Goal: Navigation & Orientation: Find specific page/section

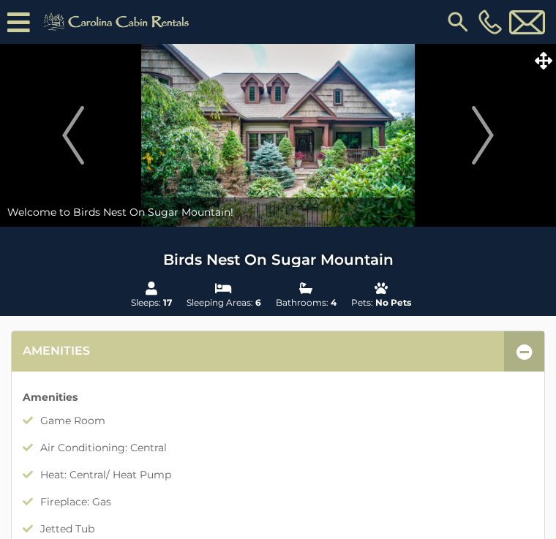
click at [488, 136] on img "Next" at bounding box center [483, 135] width 22 height 58
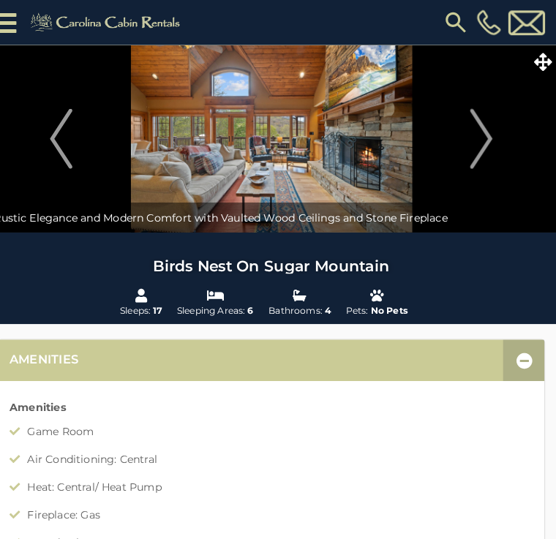
click at [390, 175] on img at bounding box center [278, 135] width 556 height 183
click at [367, 172] on img at bounding box center [278, 135] width 556 height 183
click at [358, 140] on img at bounding box center [278, 135] width 556 height 183
click at [364, 154] on img at bounding box center [278, 135] width 556 height 183
click at [478, 143] on img "Next" at bounding box center [483, 135] width 22 height 58
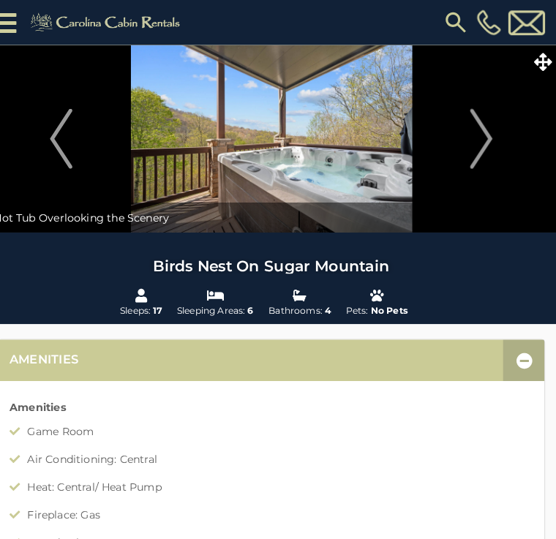
click at [472, 149] on img "Next" at bounding box center [483, 135] width 22 height 58
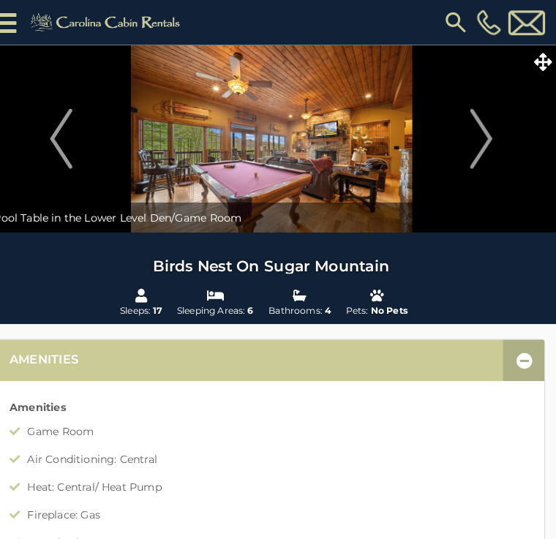
click at [472, 151] on img "Next" at bounding box center [483, 135] width 22 height 58
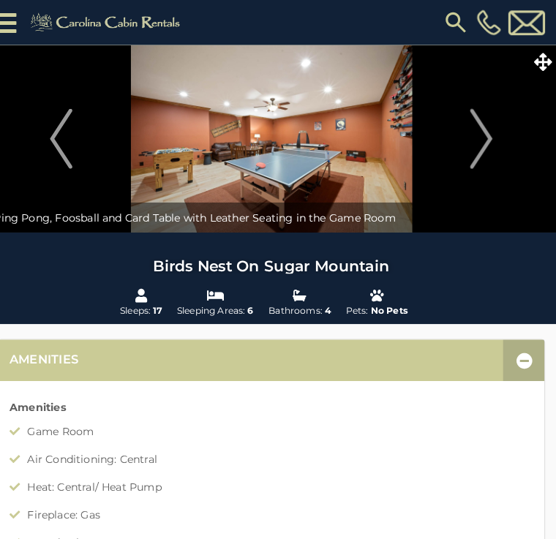
click at [472, 148] on img "Next" at bounding box center [483, 135] width 22 height 58
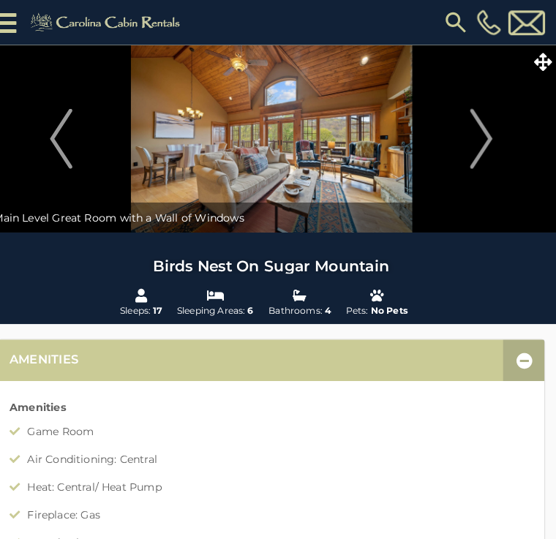
click at [473, 151] on img "Next" at bounding box center [483, 135] width 22 height 58
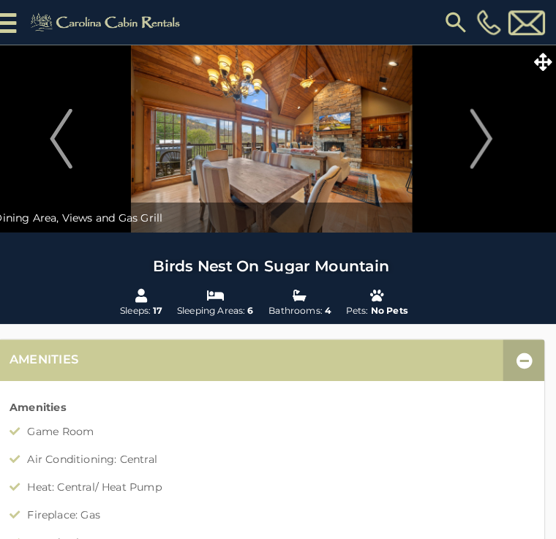
click at [472, 140] on img "Next" at bounding box center [483, 135] width 22 height 58
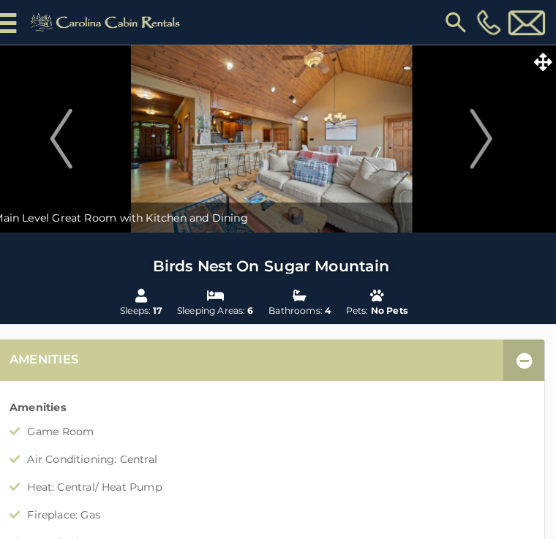
click at [477, 139] on img "Next" at bounding box center [483, 135] width 22 height 58
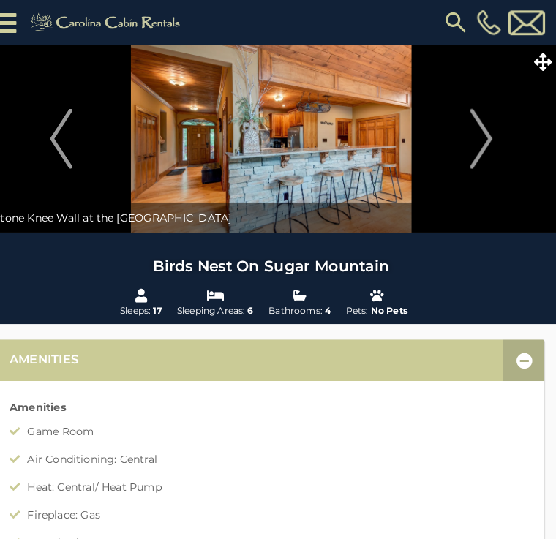
click at [472, 141] on img "Next" at bounding box center [483, 135] width 22 height 58
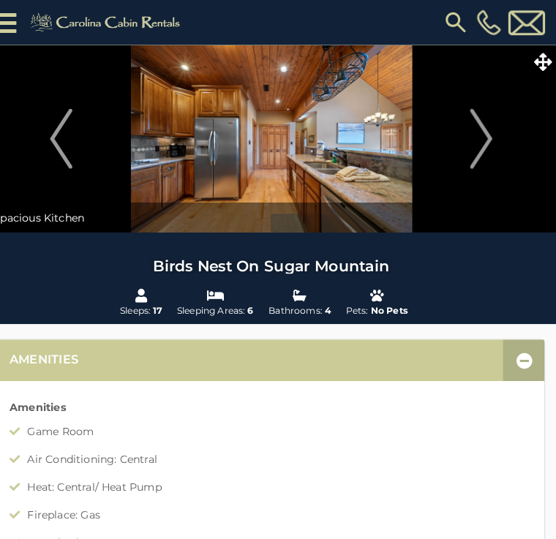
click at [472, 143] on img "Next" at bounding box center [483, 135] width 22 height 58
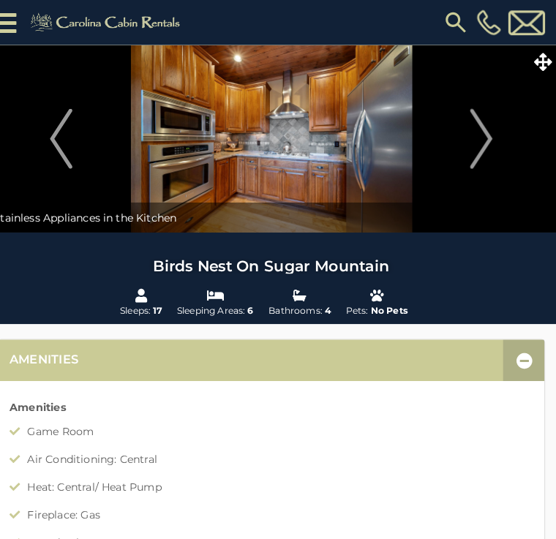
click at [475, 144] on img "Next" at bounding box center [483, 135] width 22 height 58
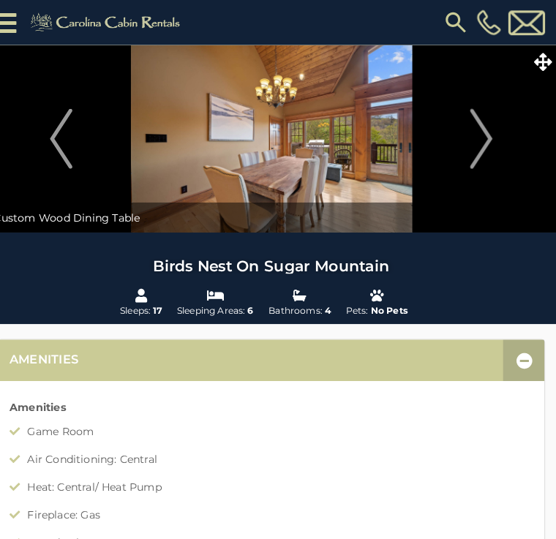
click at [472, 144] on img "Next" at bounding box center [483, 135] width 22 height 58
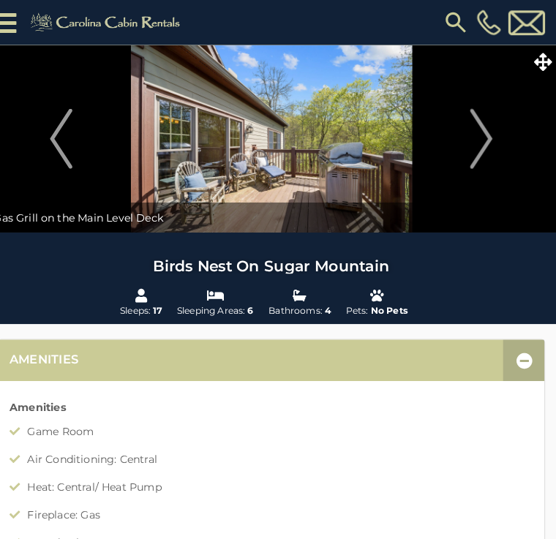
click at [472, 140] on img "Next" at bounding box center [483, 135] width 22 height 58
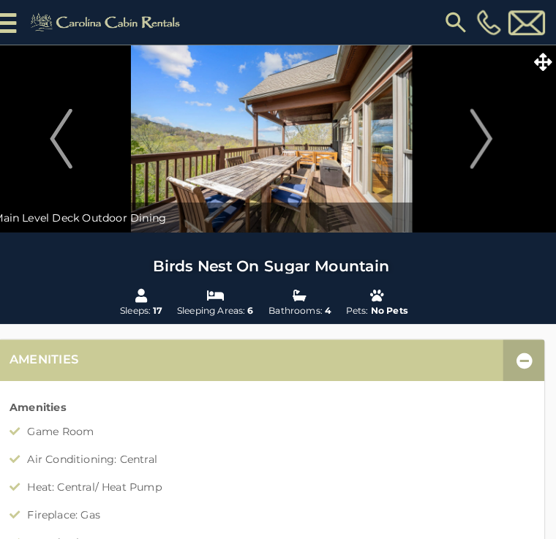
click at [472, 143] on img "Next" at bounding box center [483, 135] width 22 height 58
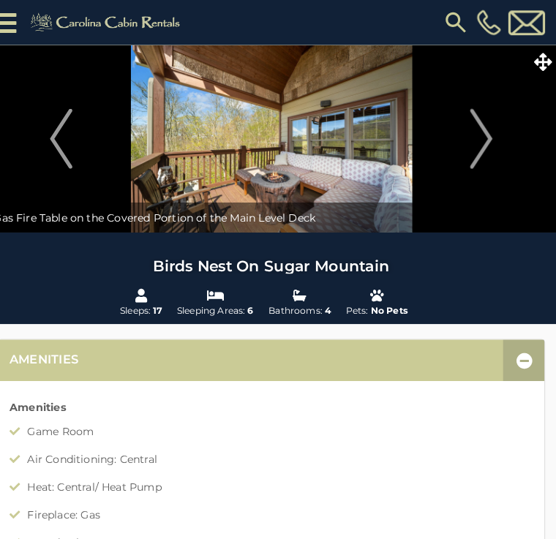
click at [472, 148] on img "Next" at bounding box center [483, 135] width 22 height 58
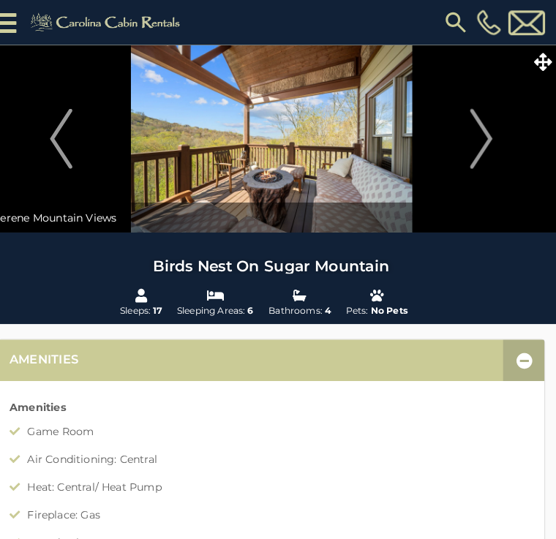
click at [472, 154] on img "Next" at bounding box center [483, 135] width 22 height 58
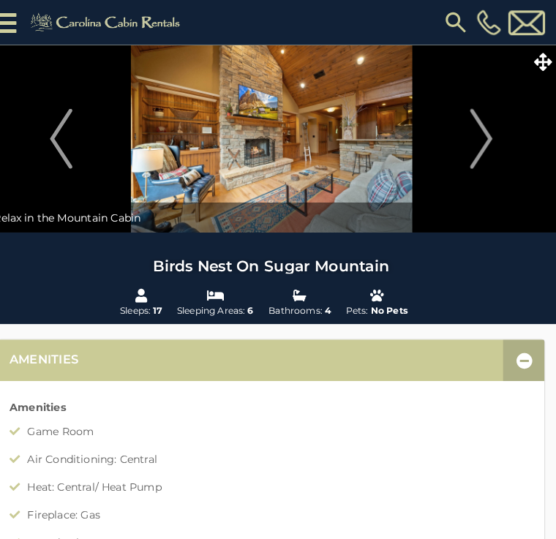
click at [472, 147] on img "Next" at bounding box center [483, 135] width 22 height 58
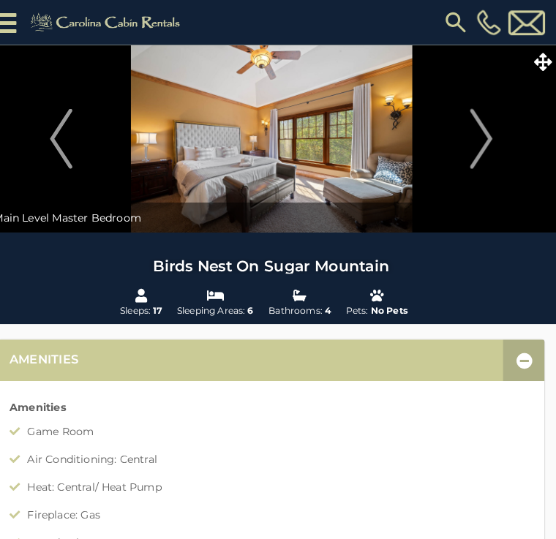
click at [472, 145] on img "Next" at bounding box center [483, 135] width 22 height 58
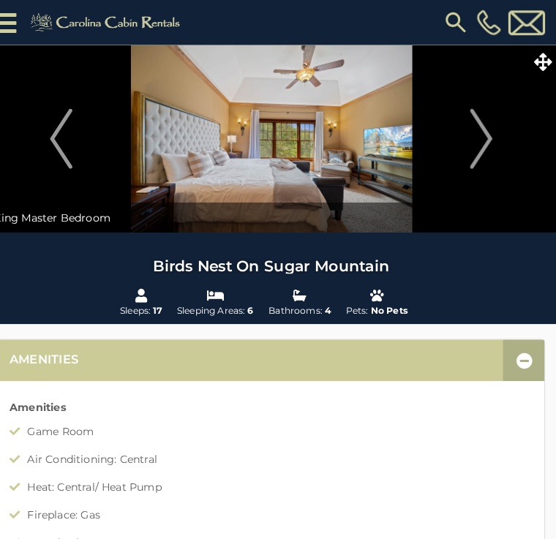
click at [472, 140] on img "Next" at bounding box center [483, 135] width 22 height 58
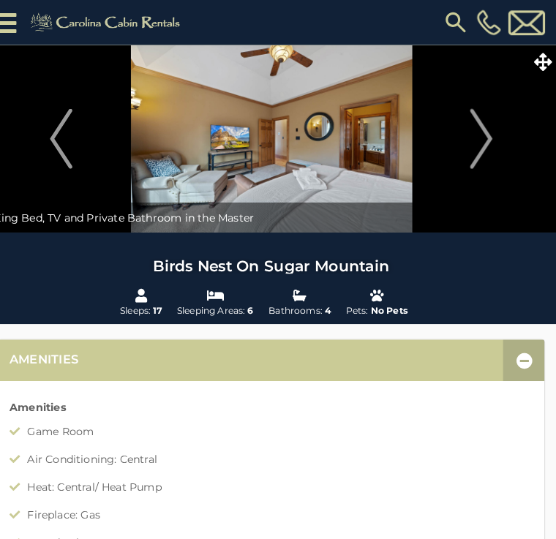
click at [472, 153] on img "Next" at bounding box center [483, 135] width 22 height 58
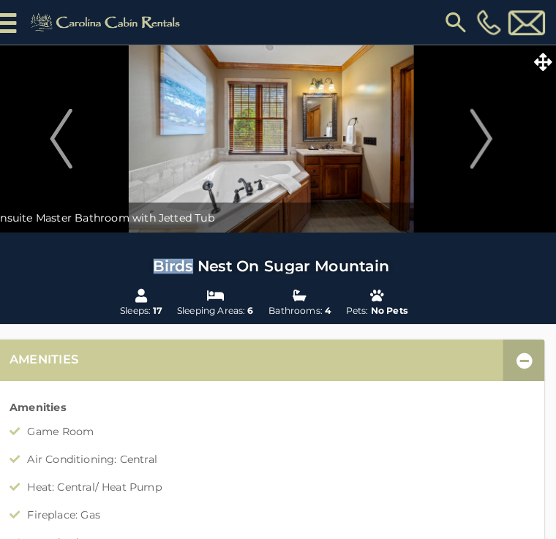
click at [472, 147] on img "Next" at bounding box center [483, 135] width 22 height 58
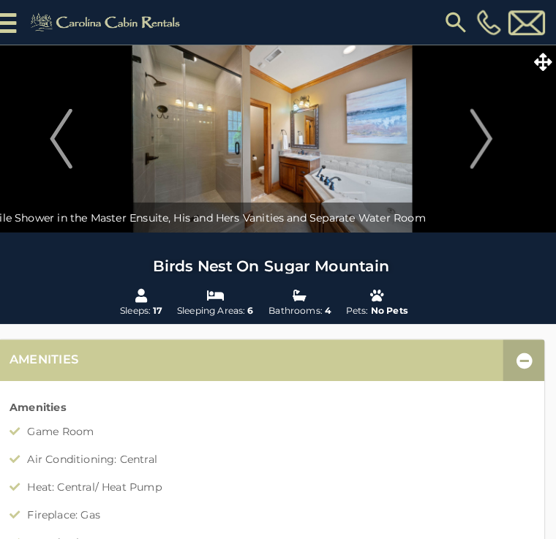
click at [472, 143] on img "Next" at bounding box center [483, 135] width 22 height 58
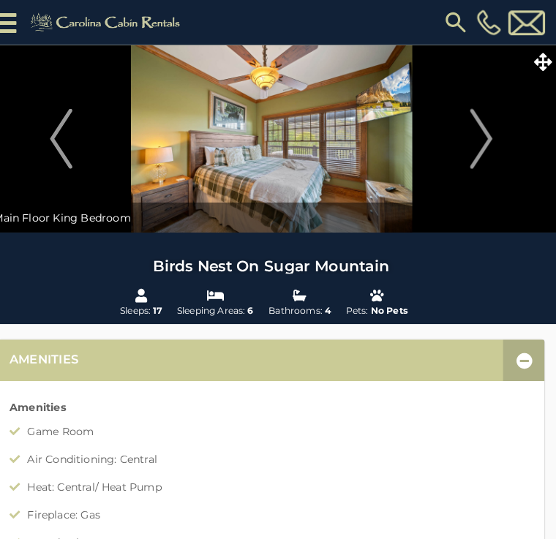
click at [472, 150] on img "Next" at bounding box center [483, 135] width 22 height 58
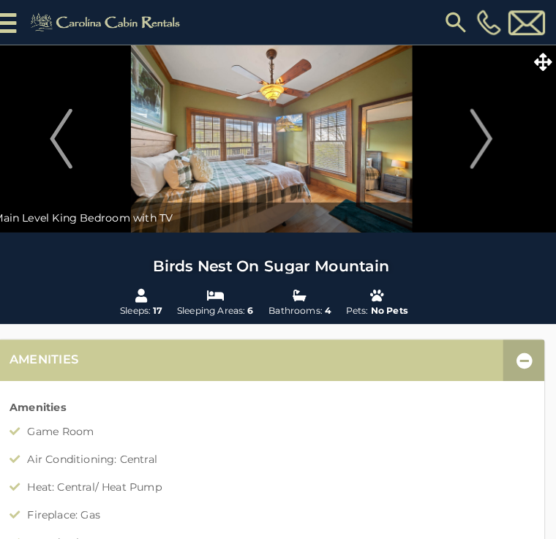
click at [472, 154] on img "Next" at bounding box center [483, 135] width 22 height 58
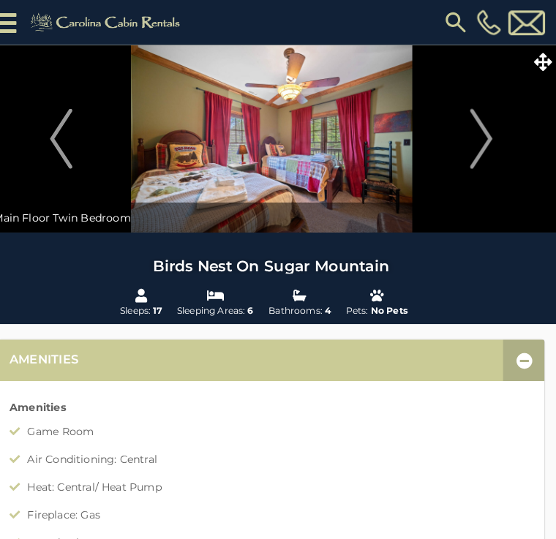
click at [472, 147] on img "Next" at bounding box center [483, 135] width 22 height 58
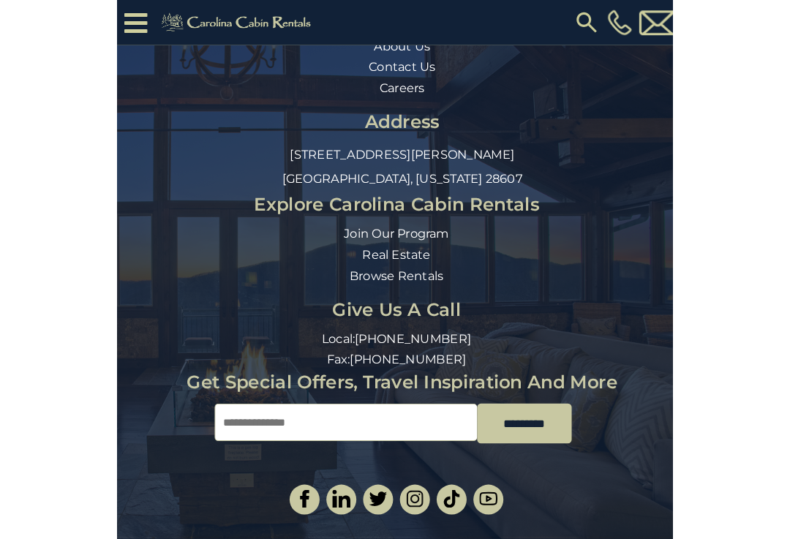
scroll to position [4015, 0]
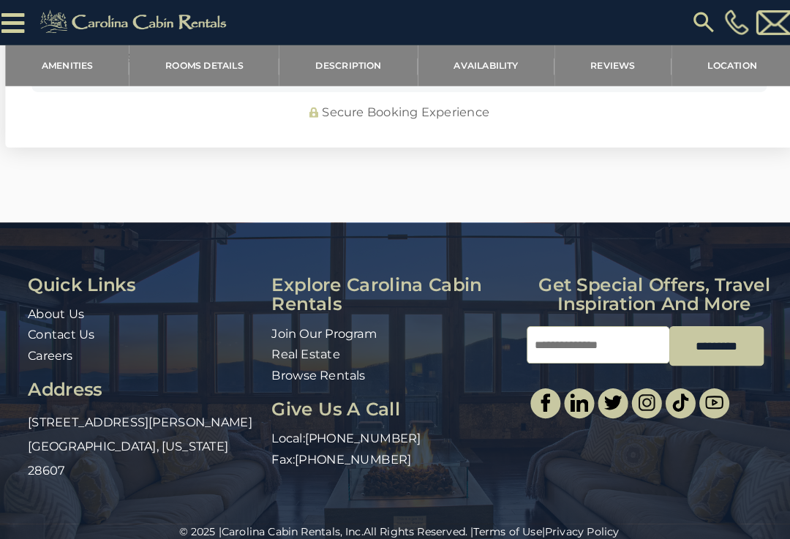
click at [20, 25] on icon at bounding box center [18, 23] width 23 height 26
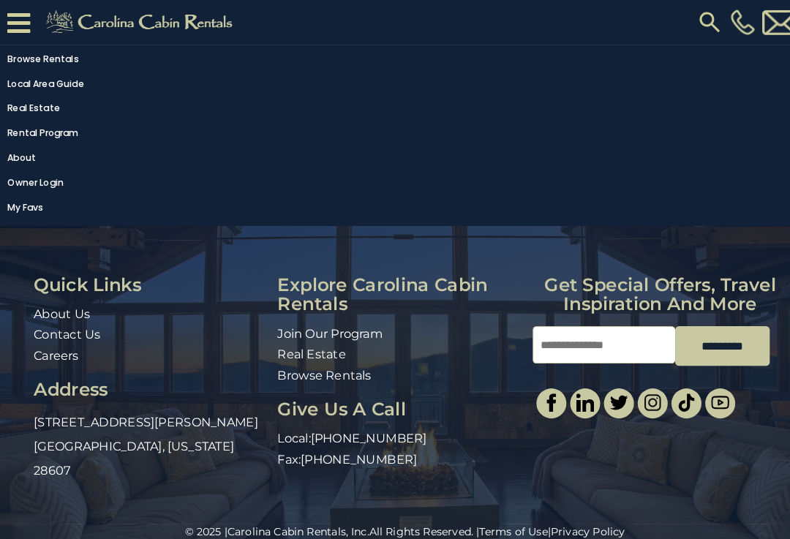
click at [555, 99] on link "Real Estate" at bounding box center [391, 106] width 782 height 20
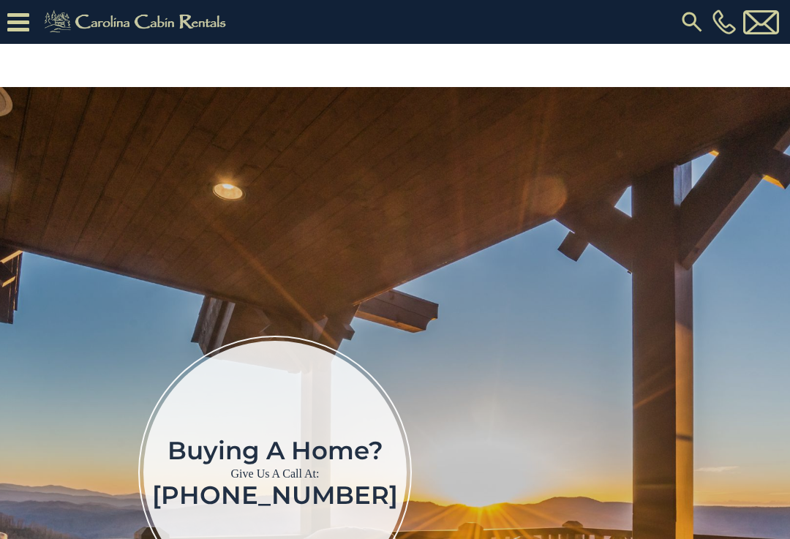
click at [427, 282] on div "Buying a home? Give Us A Call At: [PHONE_NUMBER] .a{fill:rgba(31,30,26,0.5);str…" at bounding box center [395, 472] width 746 height 616
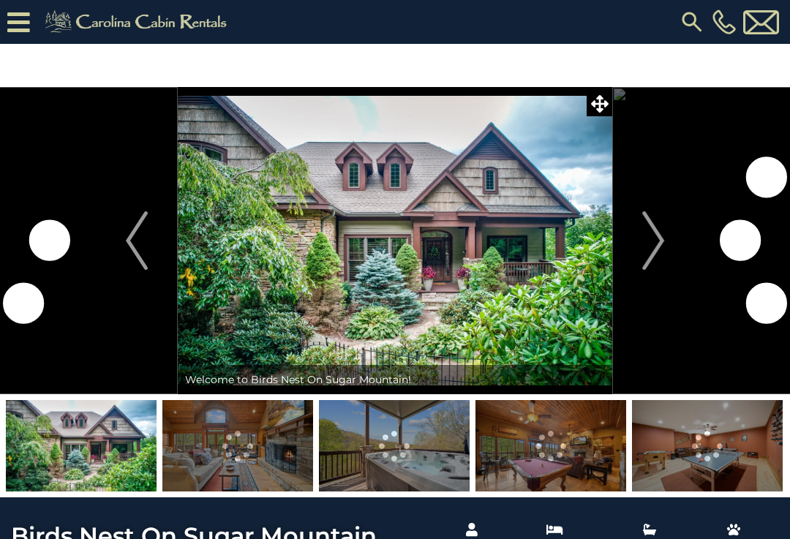
scroll to position [1, 0]
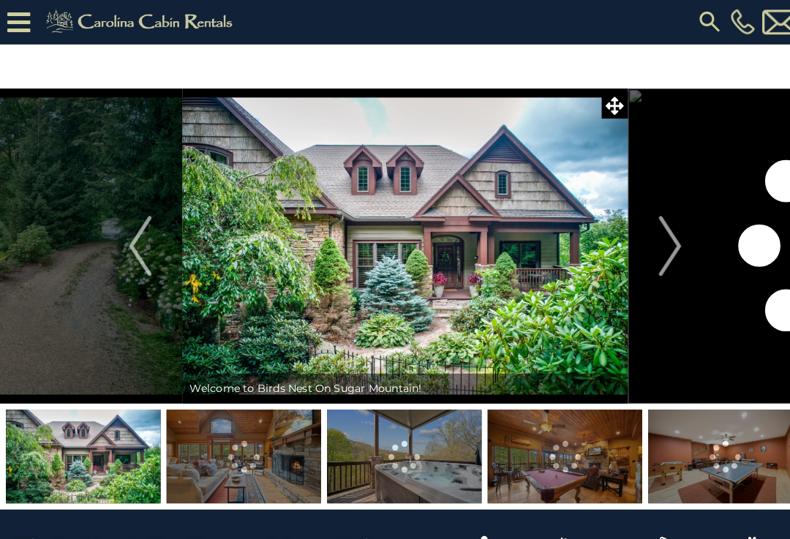
click at [662, 243] on img "Next" at bounding box center [653, 240] width 22 height 58
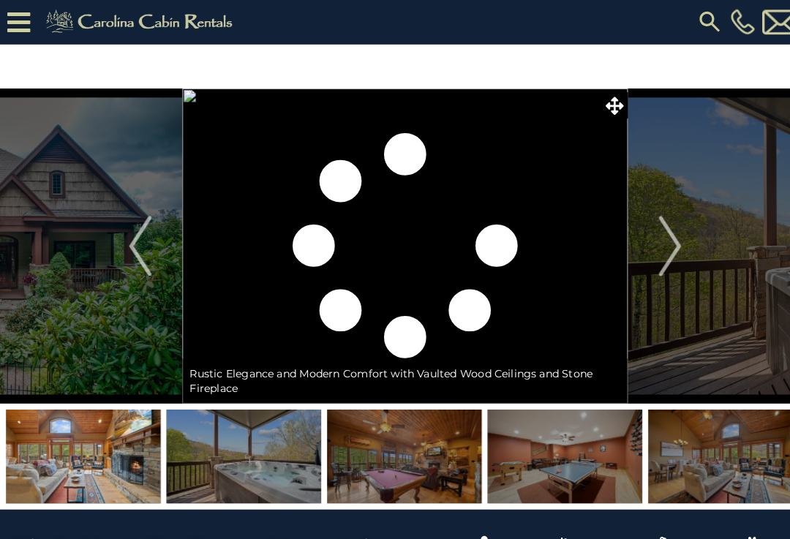
click at [656, 246] on img "Next" at bounding box center [653, 240] width 22 height 58
